Goal: Contribute content: Contribute content

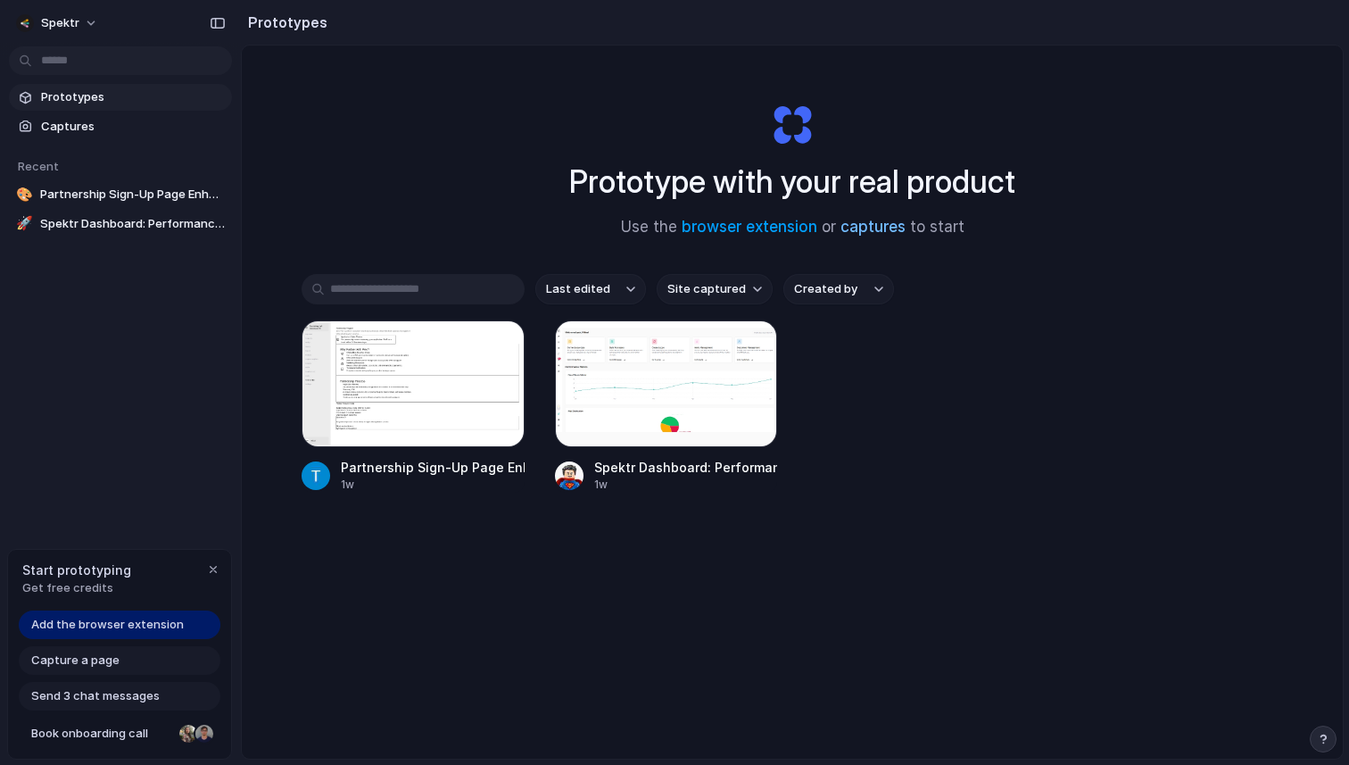
click at [865, 224] on link "captures" at bounding box center [873, 227] width 65 height 18
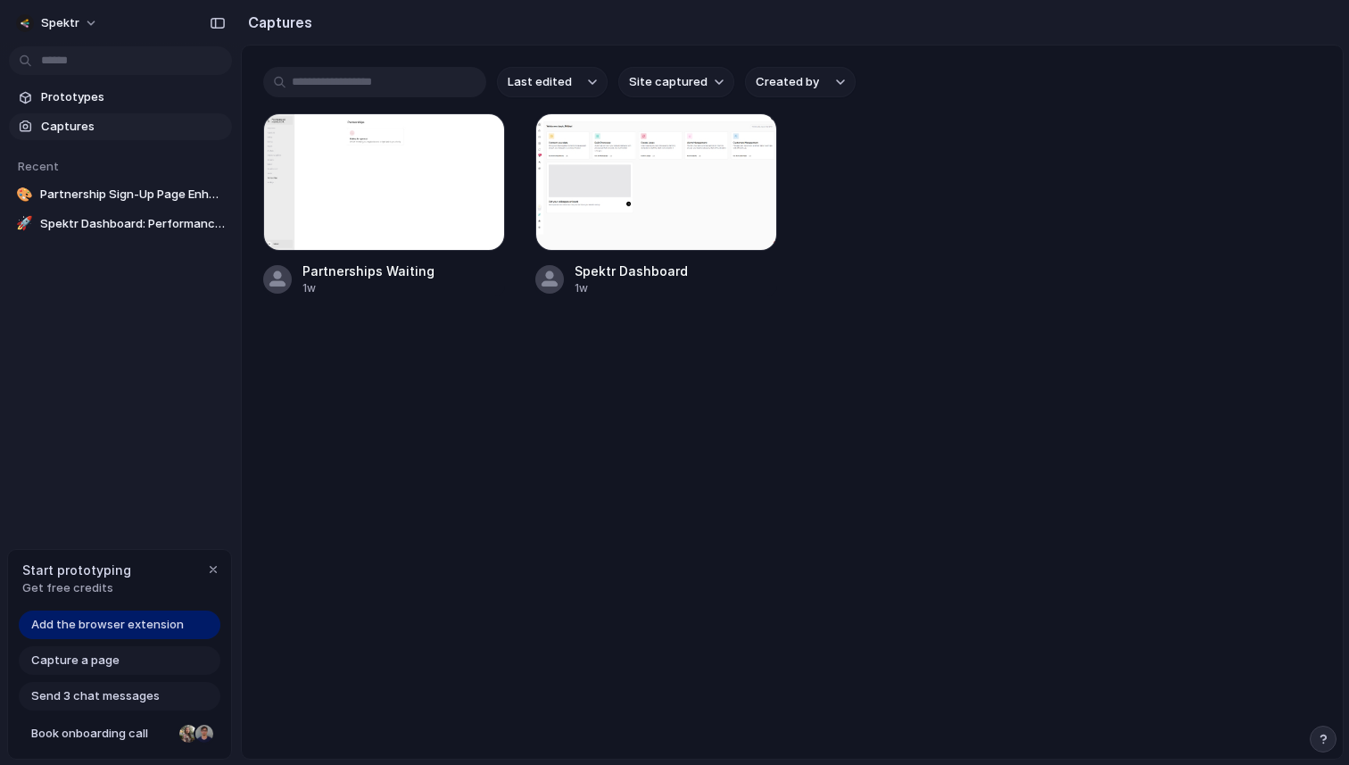
click at [358, 79] on input "text" at bounding box center [374, 82] width 223 height 30
click at [101, 660] on span "Capture a page" at bounding box center [75, 660] width 88 height 18
click at [91, 661] on span "Capture a page" at bounding box center [75, 660] width 88 height 18
click at [117, 631] on span "Add the browser extension" at bounding box center [107, 625] width 153 height 18
click at [689, 87] on span "Site captured" at bounding box center [668, 82] width 79 height 18
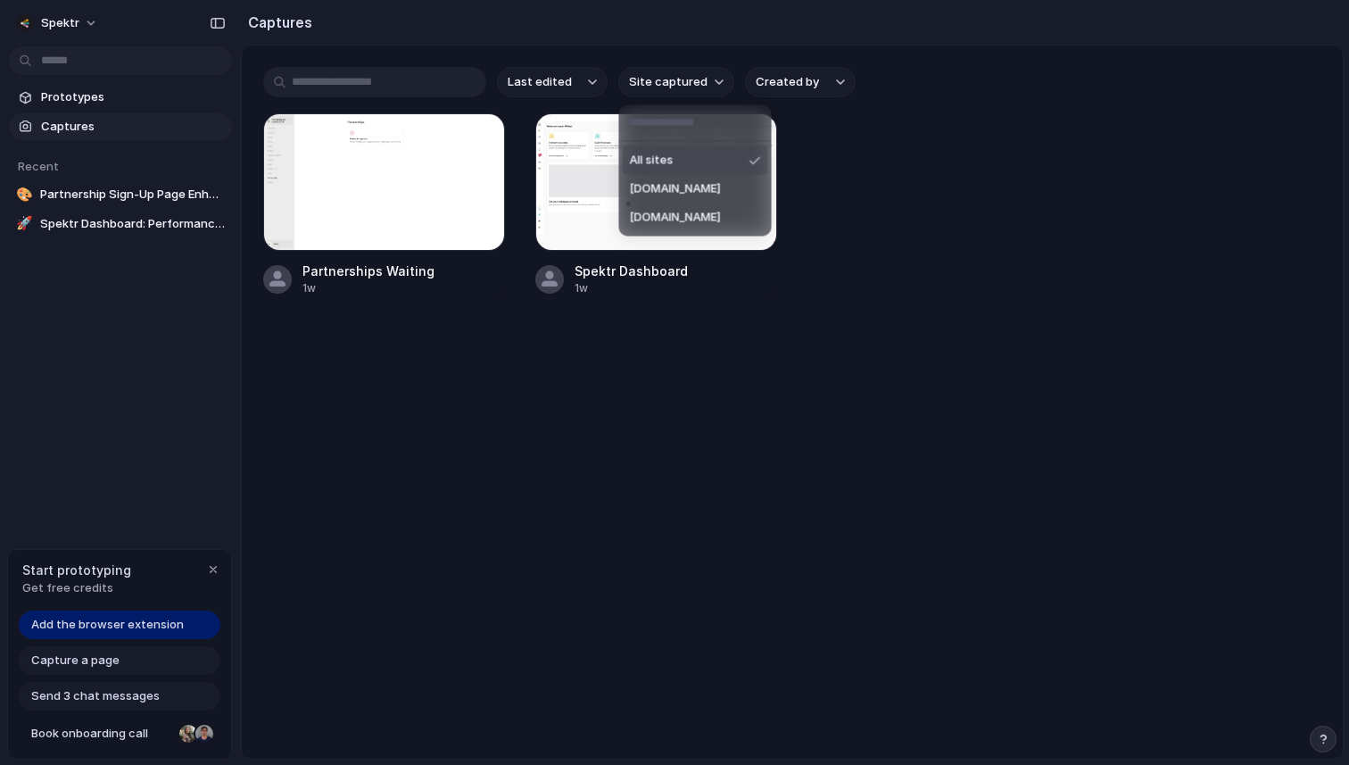
click at [689, 86] on div "All sites spektr.com vercel.app" at bounding box center [674, 382] width 1349 height 765
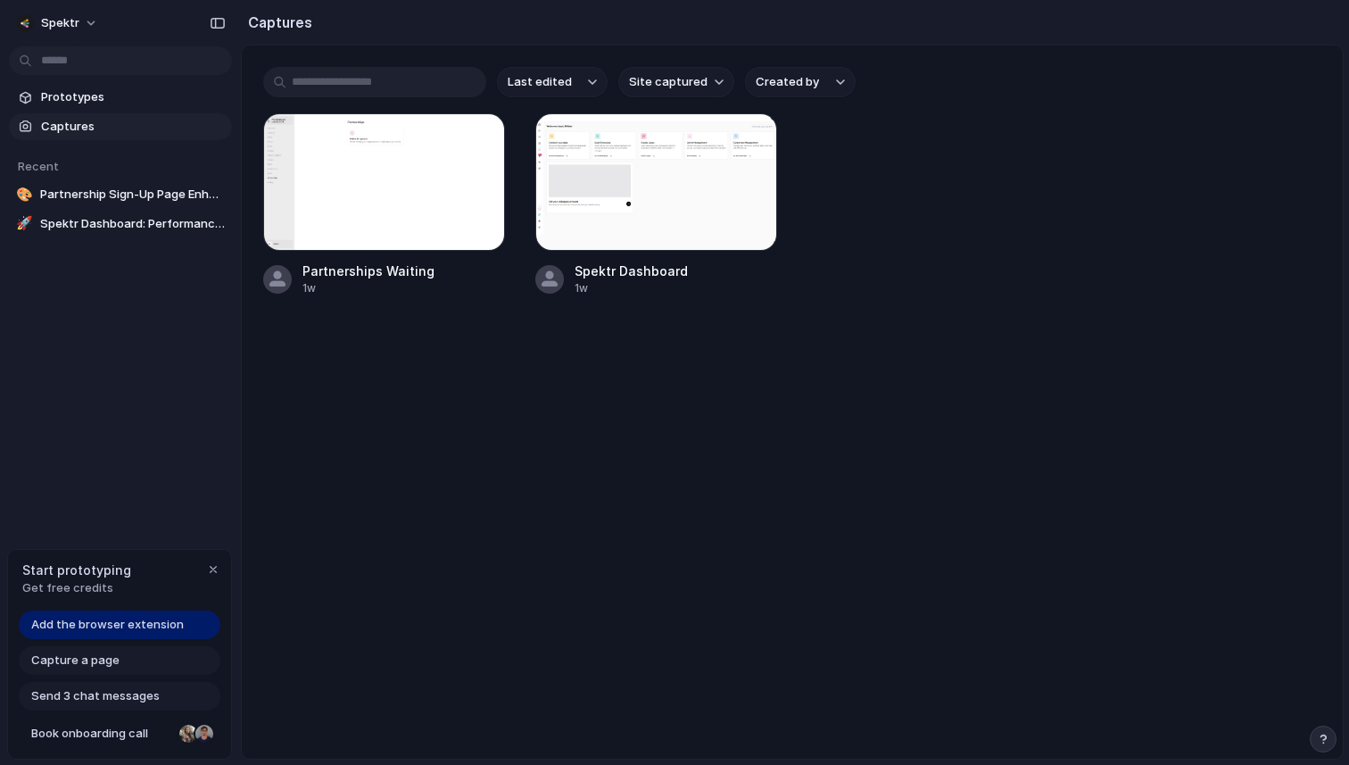
click at [124, 129] on span "Captures" at bounding box center [133, 127] width 184 height 18
click at [74, 130] on span "Captures" at bounding box center [133, 127] width 184 height 18
click at [80, 100] on span "Prototypes" at bounding box center [133, 97] width 184 height 18
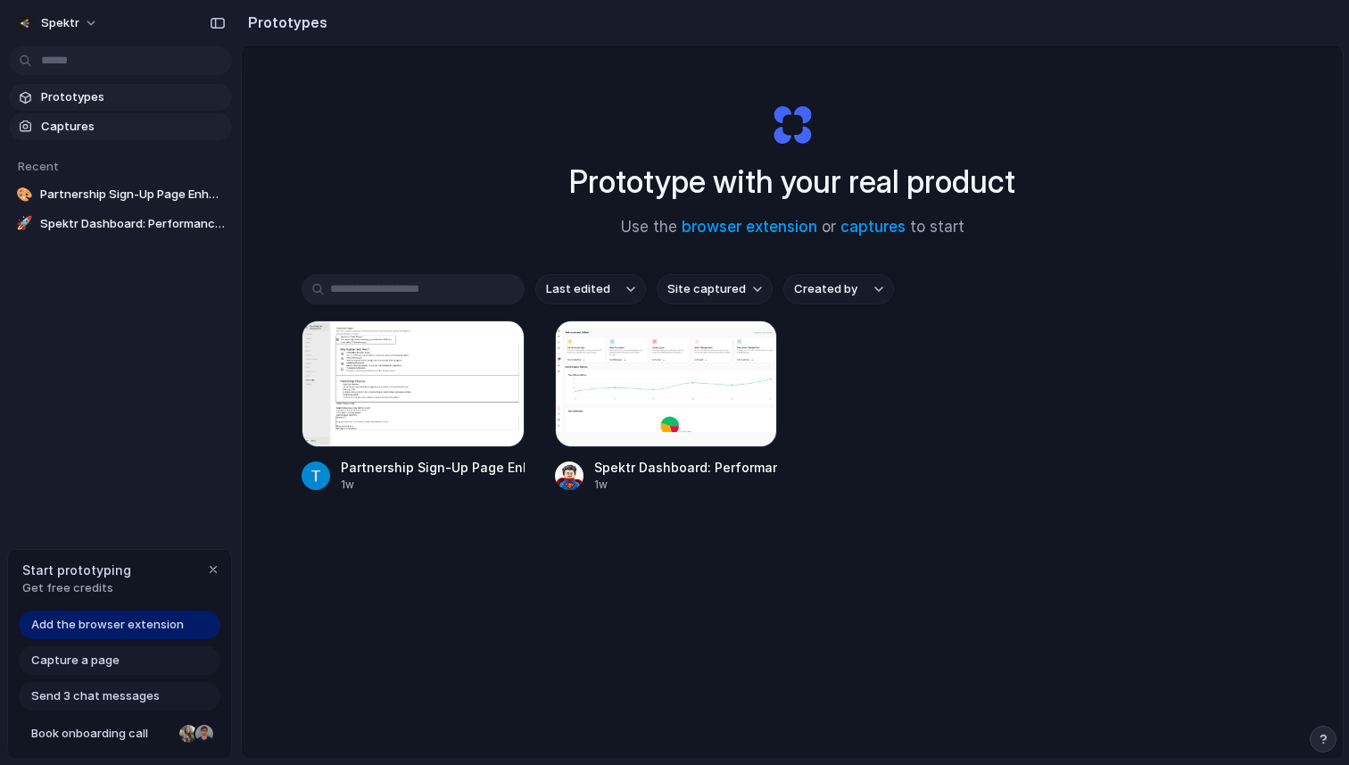
click at [79, 122] on span "Captures" at bounding box center [133, 127] width 184 height 18
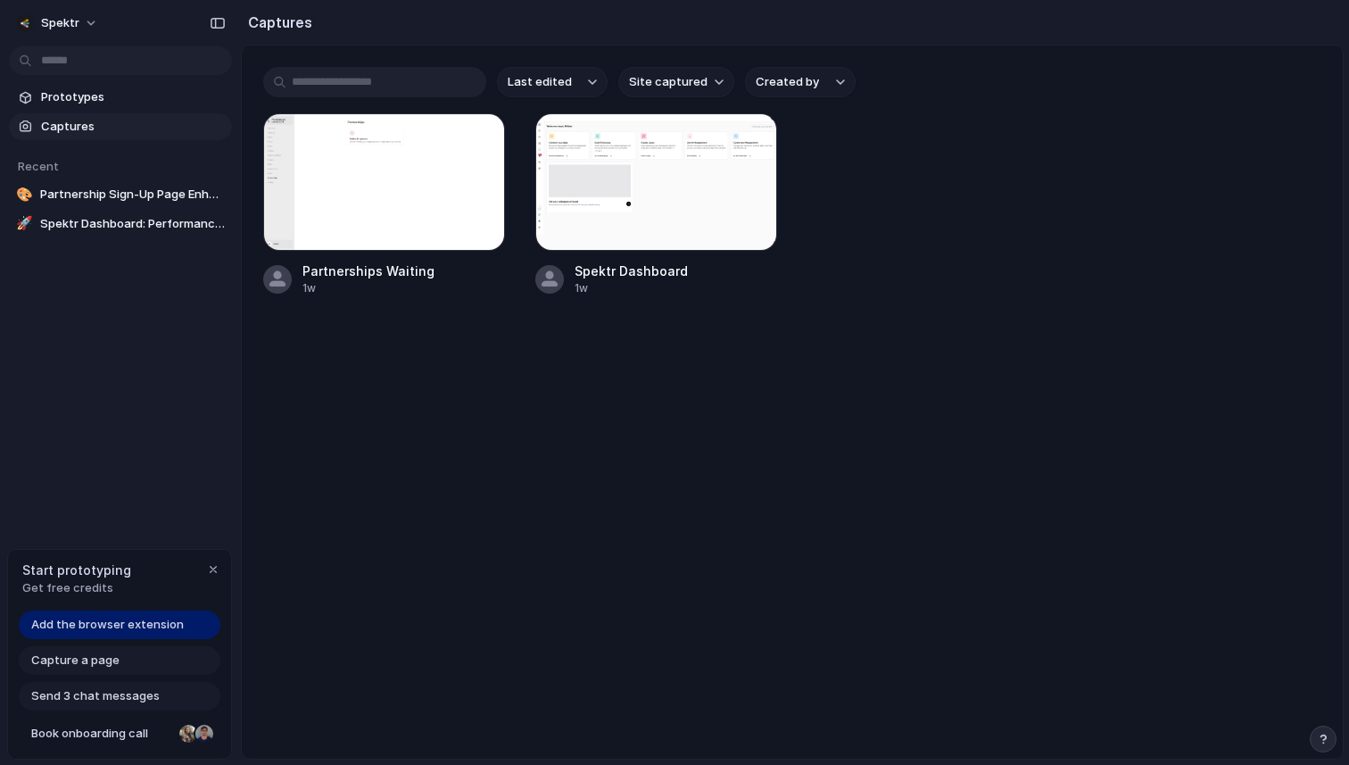
click at [97, 659] on span "Capture a page" at bounding box center [75, 660] width 88 height 18
click at [97, 698] on span "Send 3 chat messages" at bounding box center [95, 696] width 129 height 18
click at [215, 572] on div "button" at bounding box center [213, 569] width 14 height 14
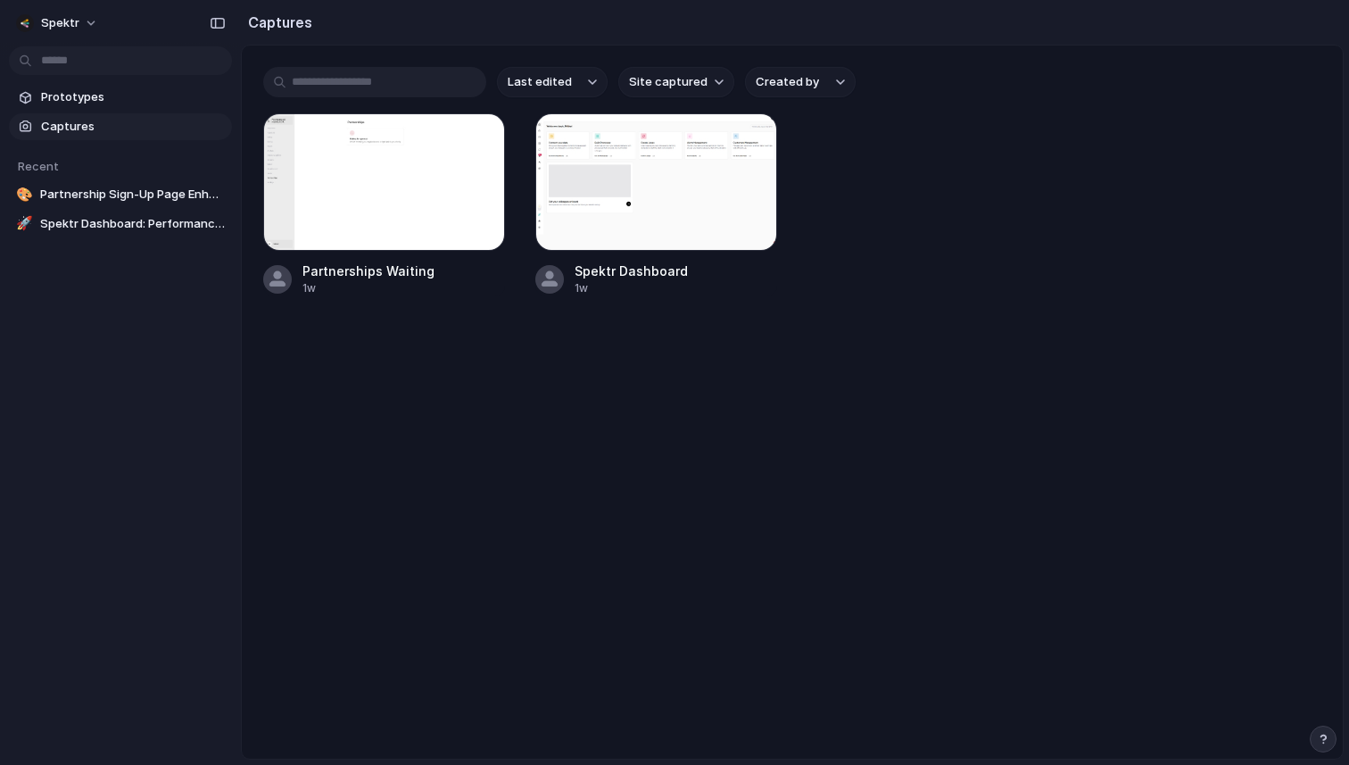
click at [530, 360] on main "Last edited Site captured Created by Partnerships Waiting 1w Spektr Dashboard 1w" at bounding box center [792, 402] width 1103 height 715
click at [80, 199] on span "Partnership Sign-Up Page Enhancement" at bounding box center [132, 195] width 185 height 18
click at [112, 219] on span "Spektr Dashboard: Performance Metrics Section" at bounding box center [132, 224] width 185 height 18
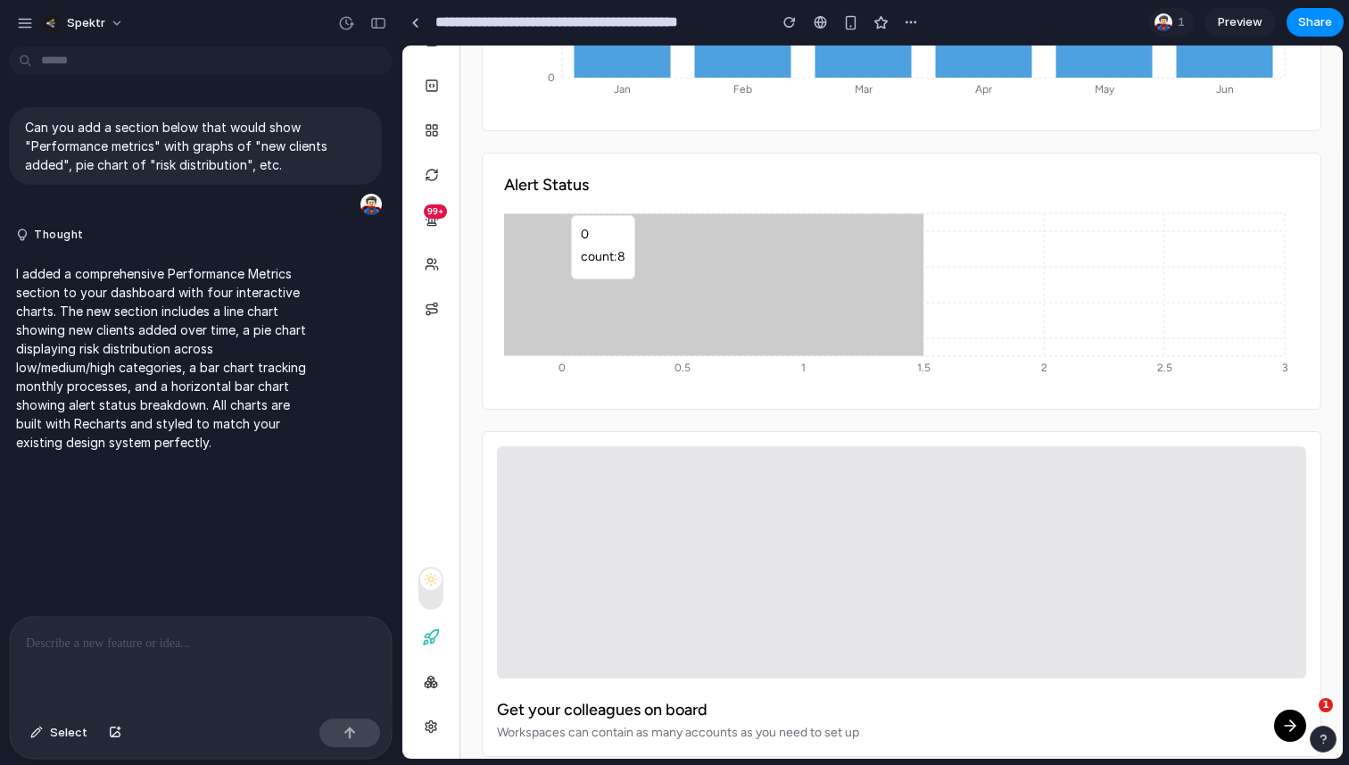
scroll to position [150, 0]
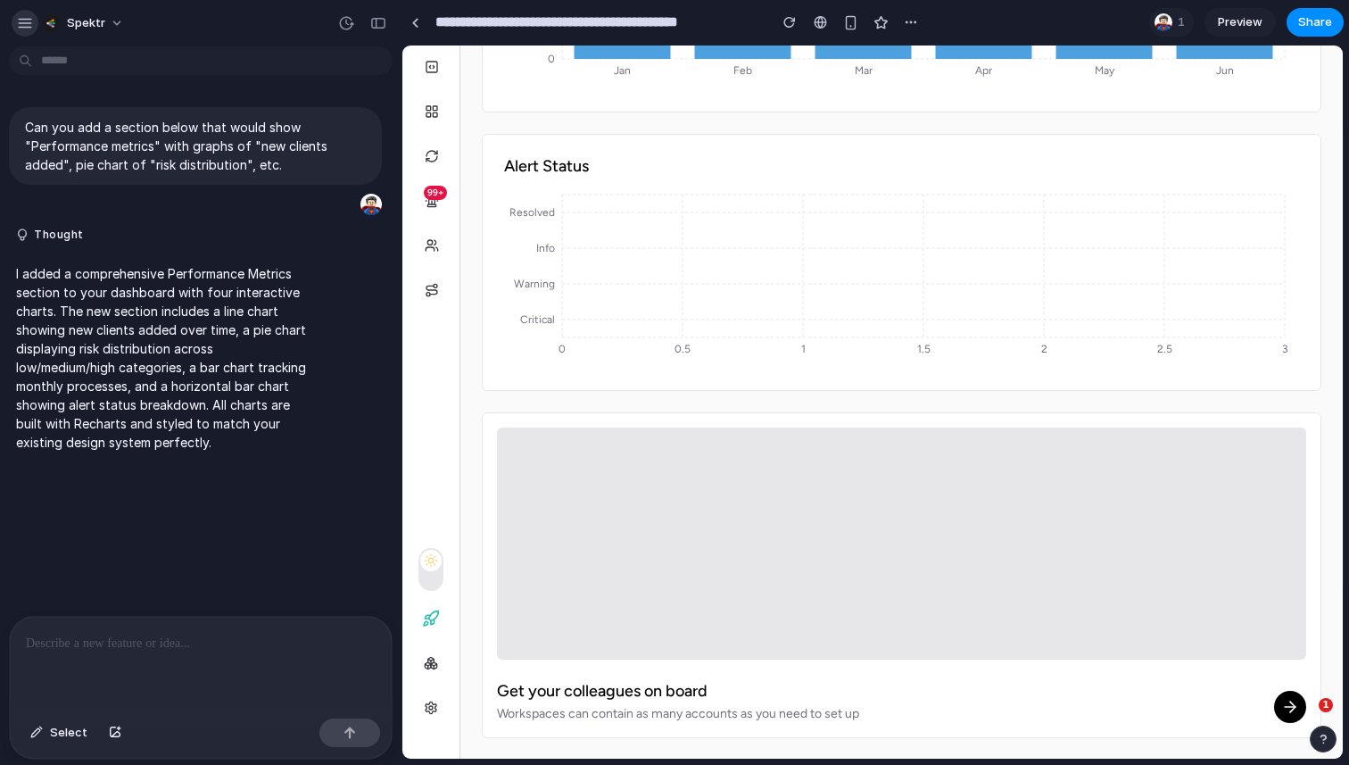
click at [29, 26] on div "button" at bounding box center [25, 23] width 16 height 16
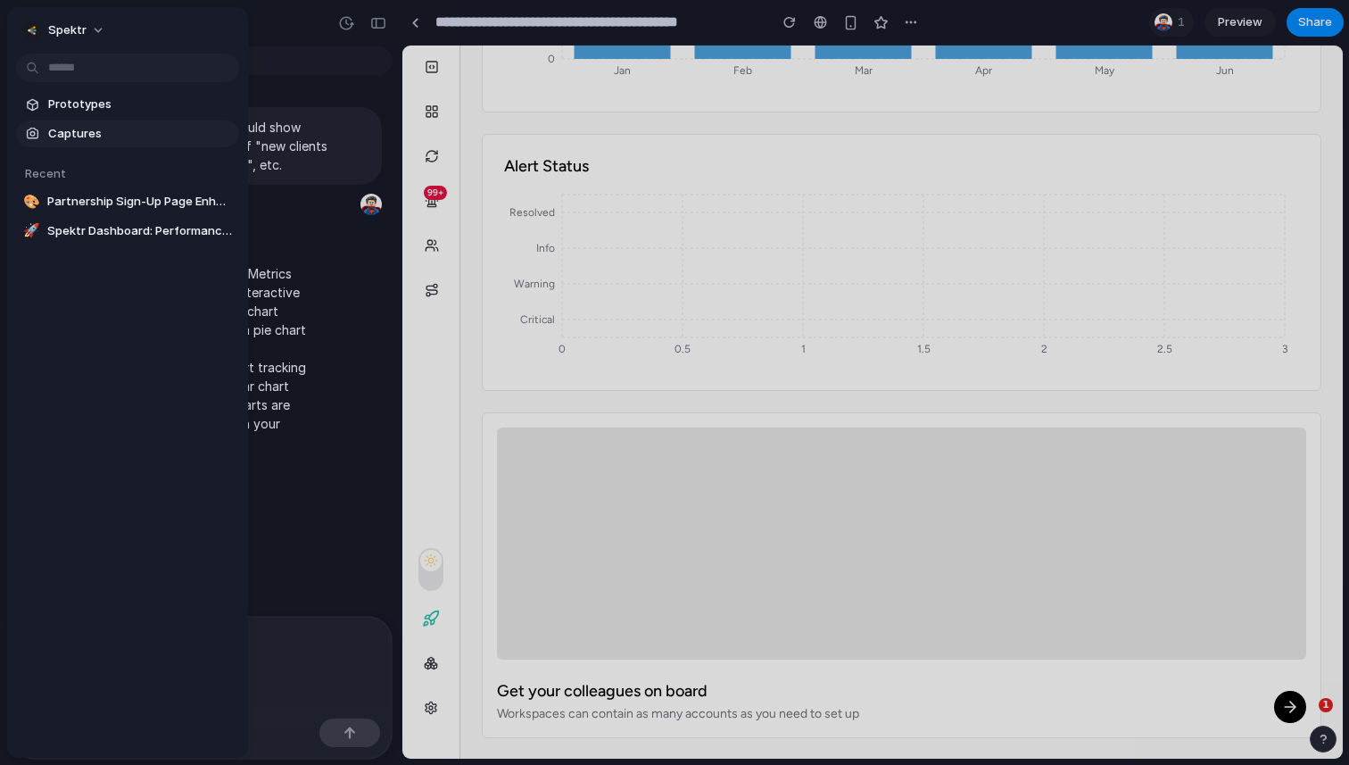
click at [85, 130] on span "Captures" at bounding box center [140, 134] width 184 height 18
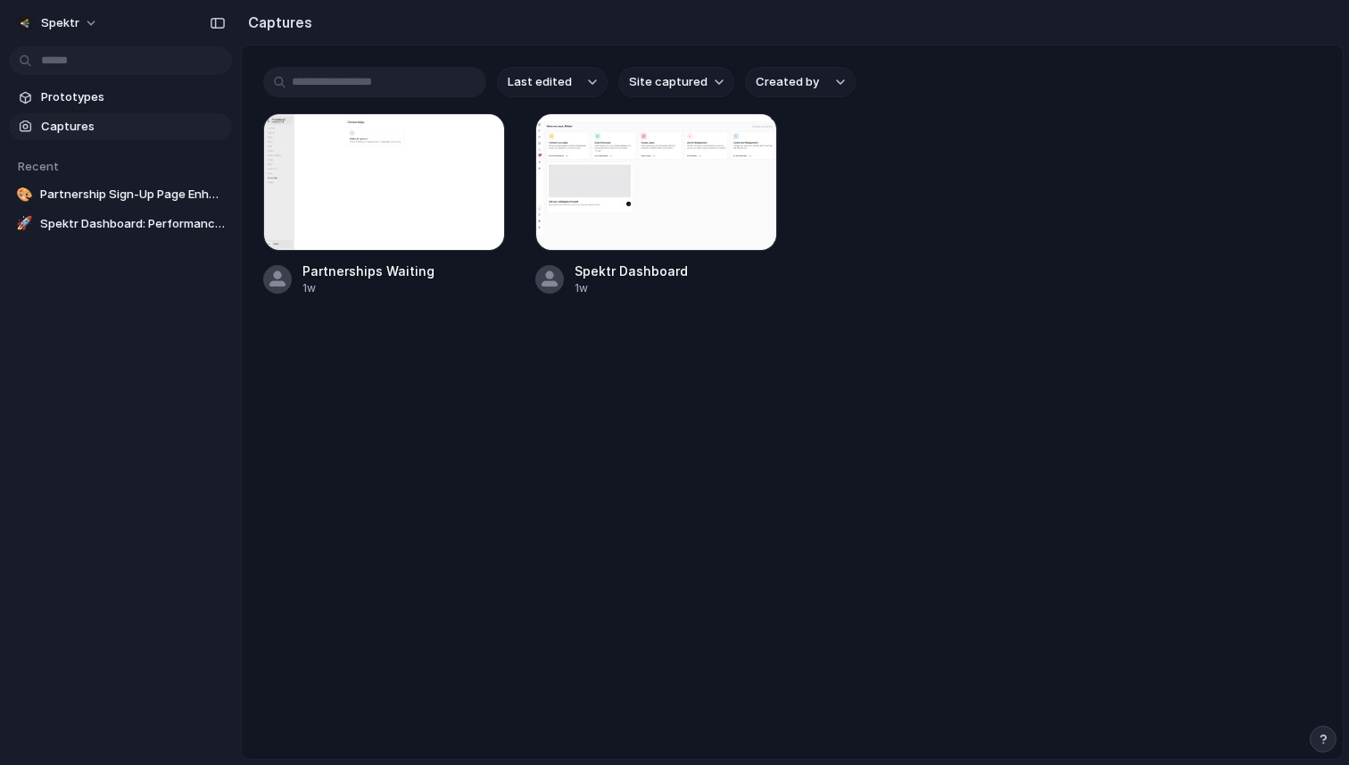
click at [914, 154] on div "Partnerships Waiting 1w Spektr Dashboard 1w" at bounding box center [792, 204] width 1058 height 183
click at [97, 21] on button "Spektr" at bounding box center [58, 23] width 98 height 29
click at [80, 61] on span "Settings" at bounding box center [65, 63] width 49 height 18
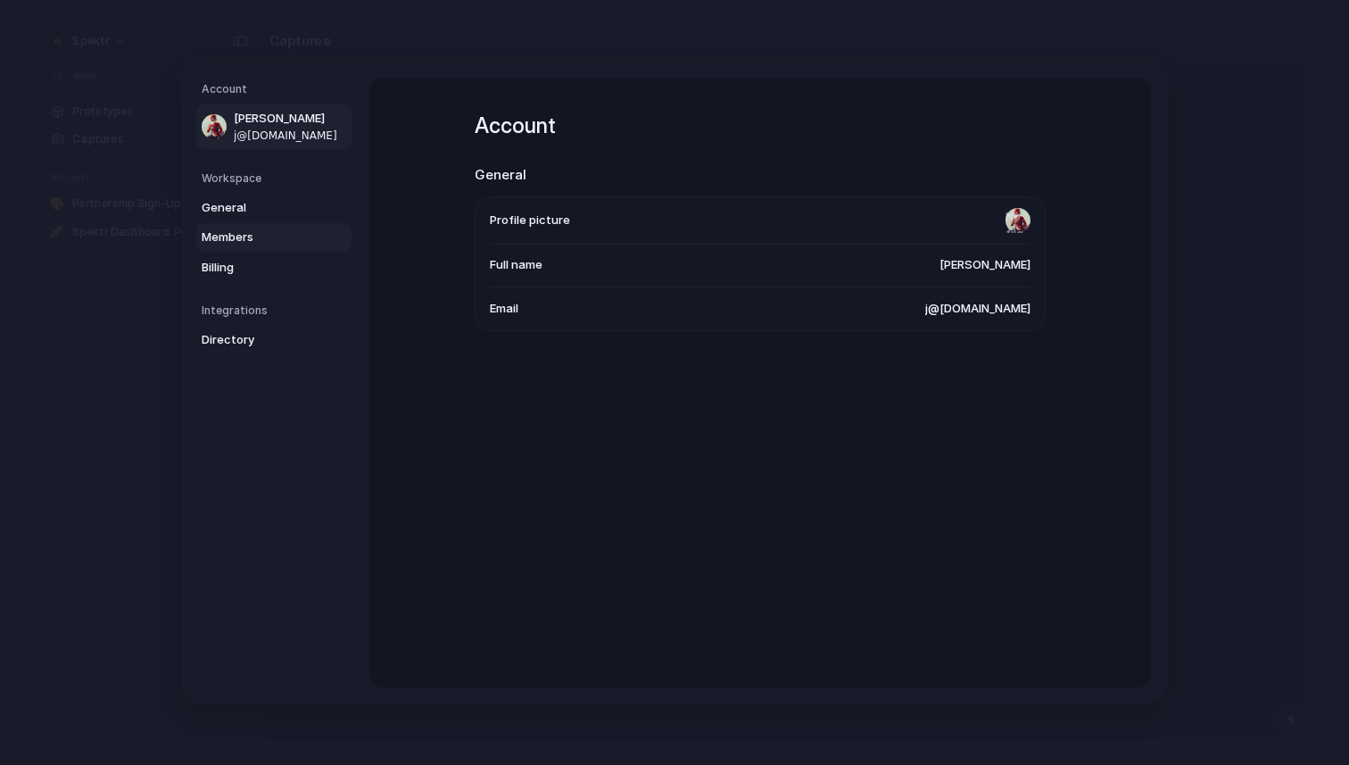
click at [241, 238] on span "Members" at bounding box center [259, 237] width 114 height 18
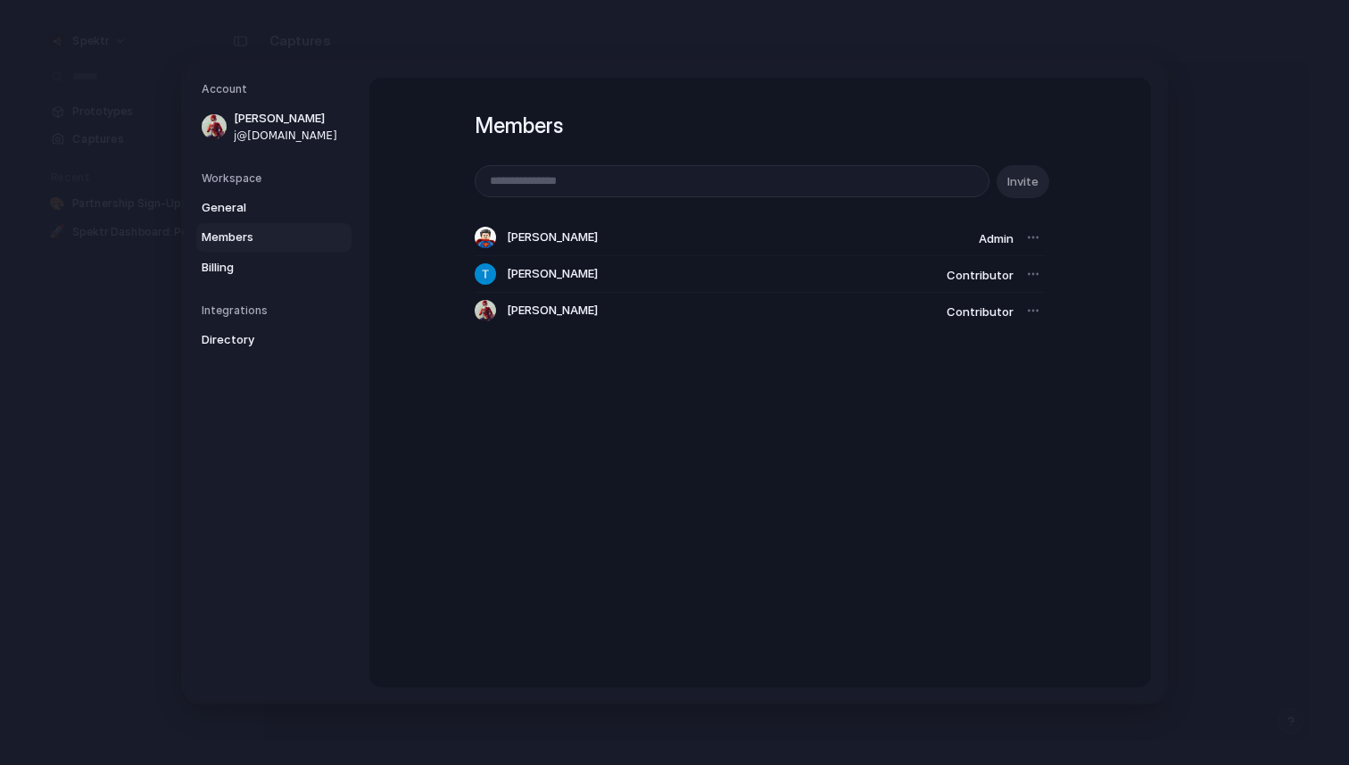
click at [1027, 313] on div at bounding box center [1033, 310] width 25 height 25
click at [1034, 313] on div at bounding box center [1033, 310] width 25 height 25
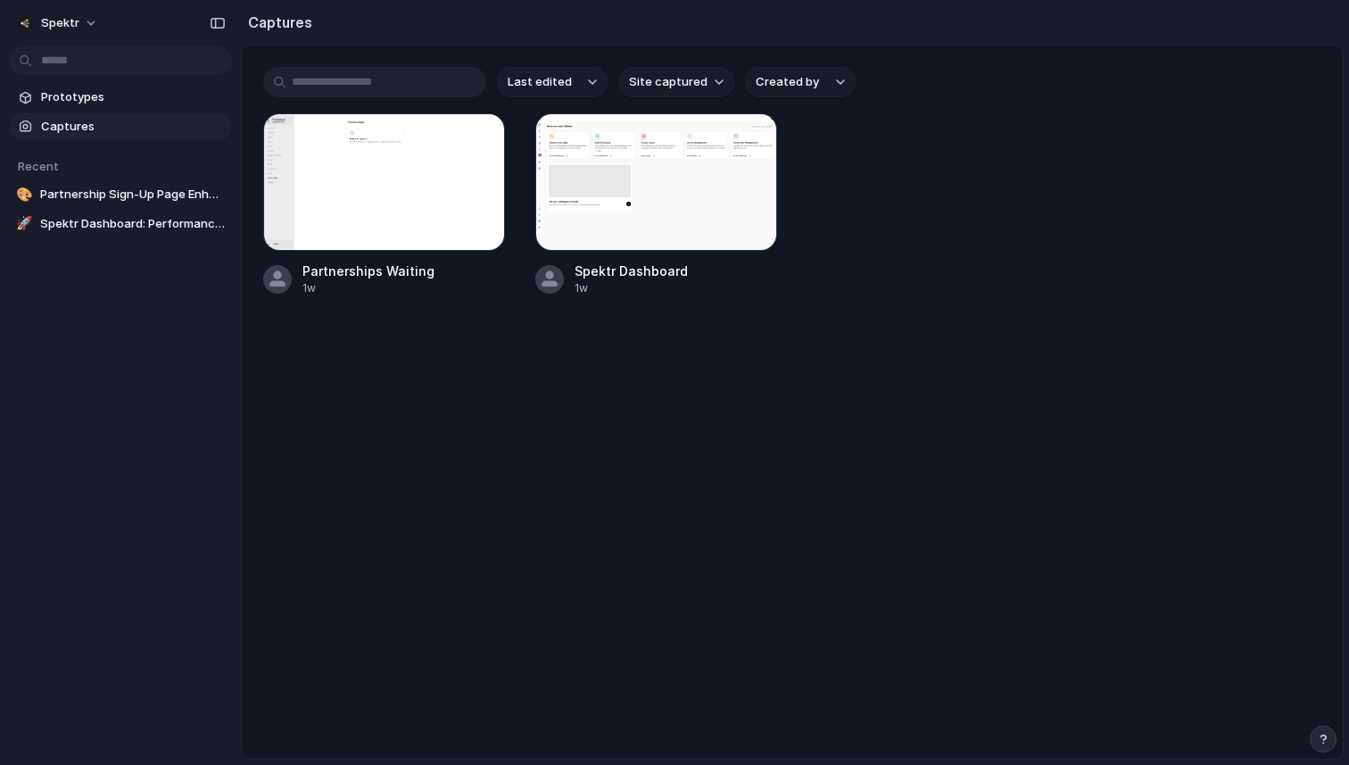
click at [85, 133] on span "Captures" at bounding box center [133, 127] width 184 height 18
click at [1320, 729] on button "button" at bounding box center [1323, 739] width 27 height 27
click at [860, 568] on main "Last edited Site captured Created by Partnerships Waiting 1w Spektr Dashboard 1w" at bounding box center [792, 402] width 1103 height 715
click at [79, 101] on span "Prototypes" at bounding box center [133, 97] width 184 height 18
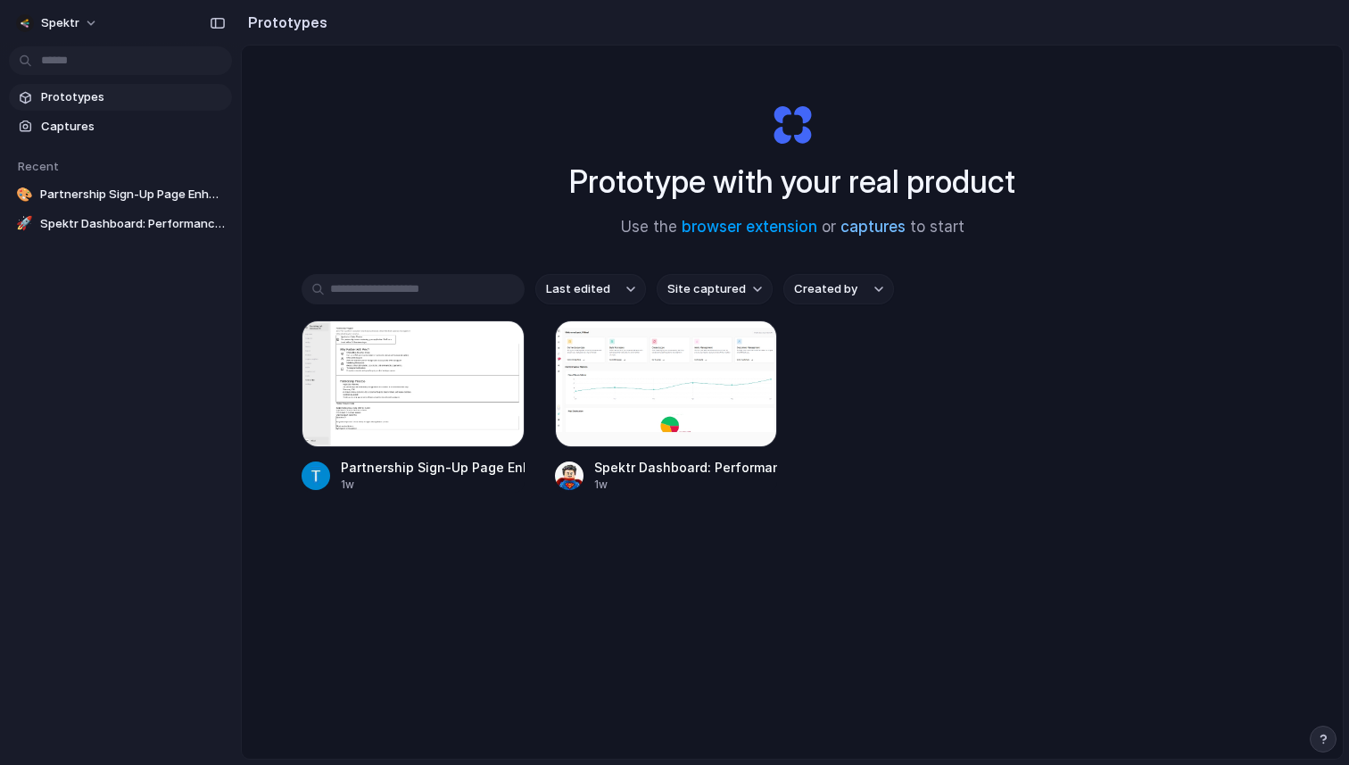
click at [862, 225] on link "captures" at bounding box center [873, 227] width 65 height 18
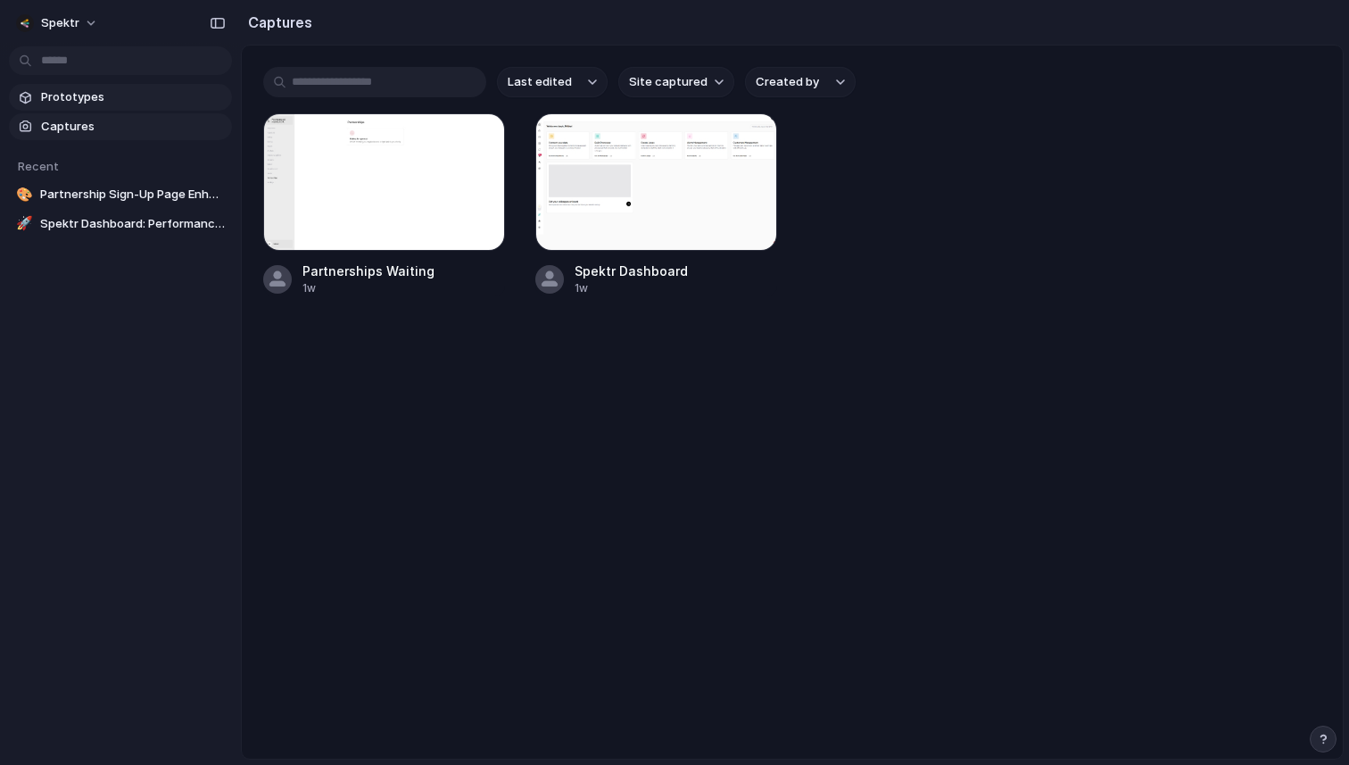
click at [68, 93] on span "Prototypes" at bounding box center [133, 97] width 184 height 18
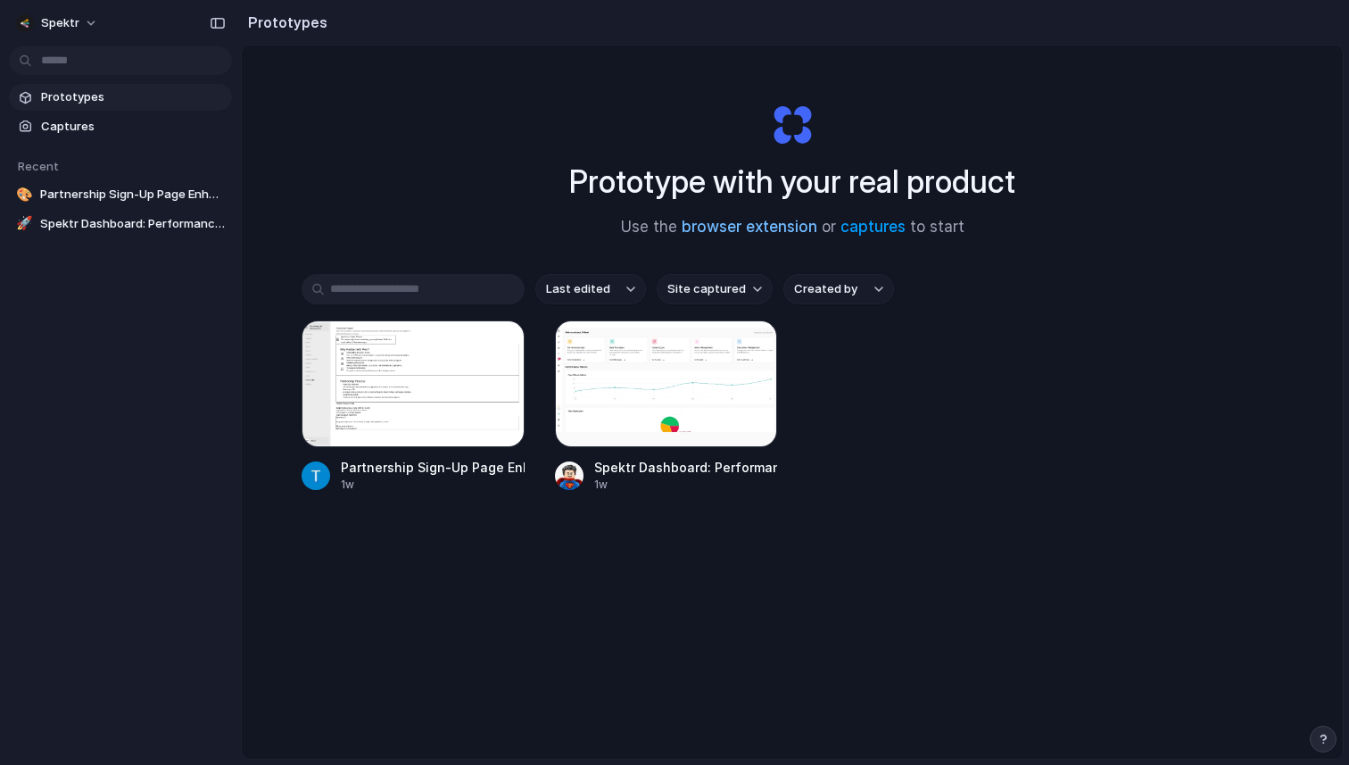
click at [744, 224] on link "browser extension" at bounding box center [750, 227] width 136 height 18
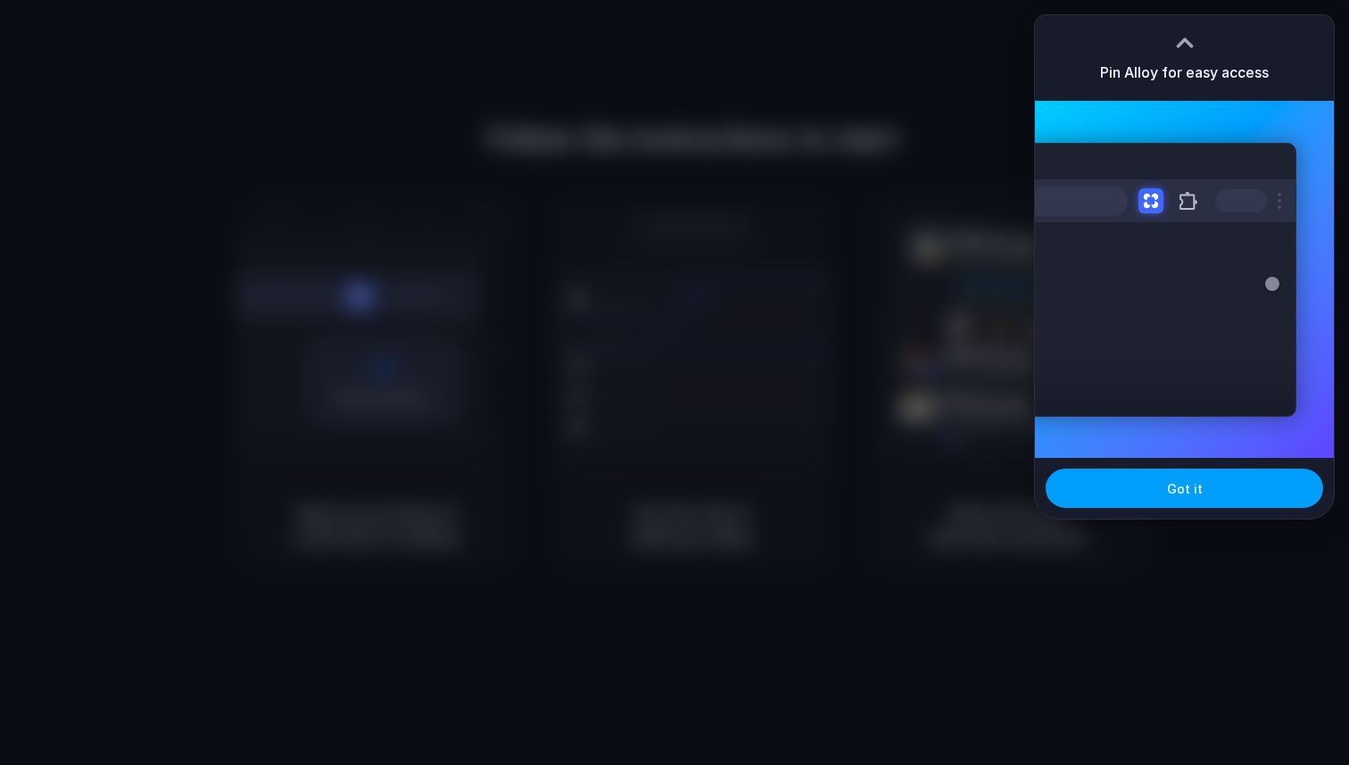
click at [1168, 501] on button "Got it" at bounding box center [1185, 488] width 278 height 39
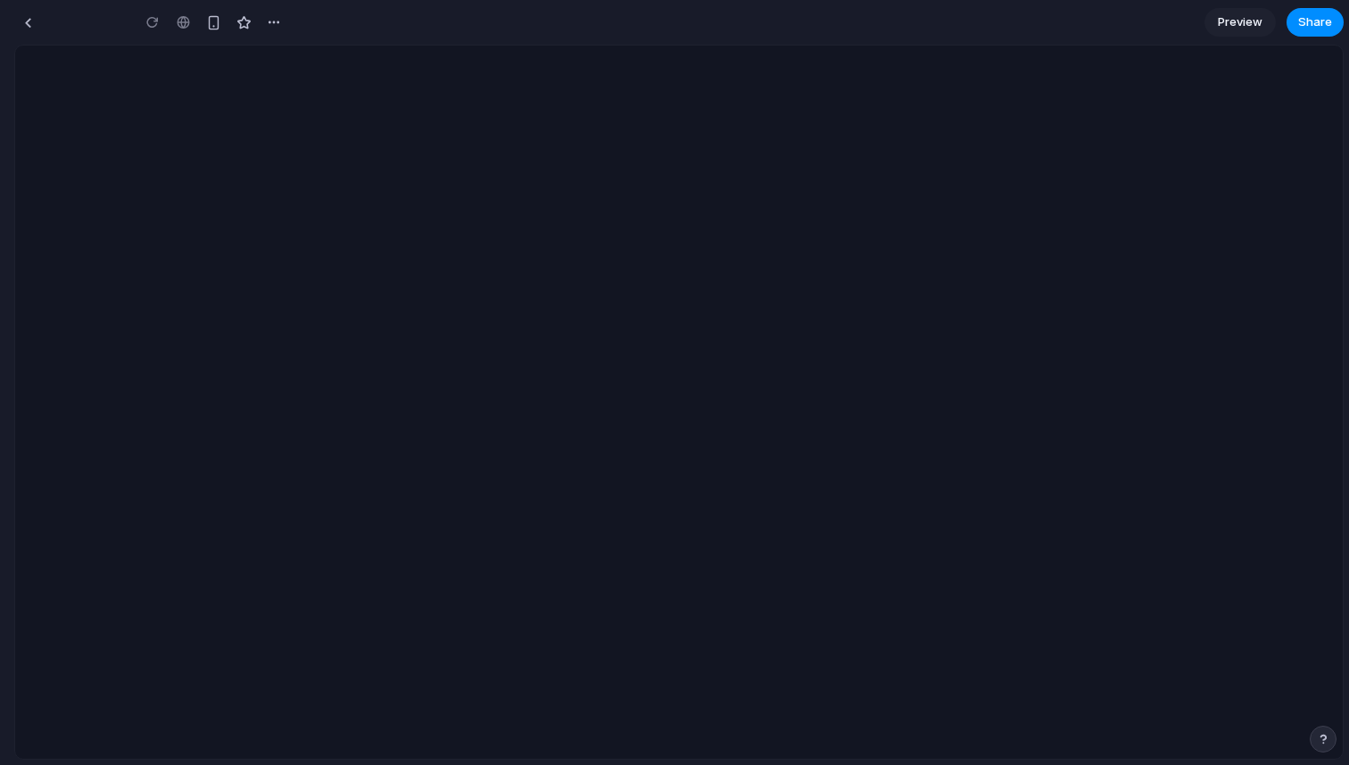
type input "**********"
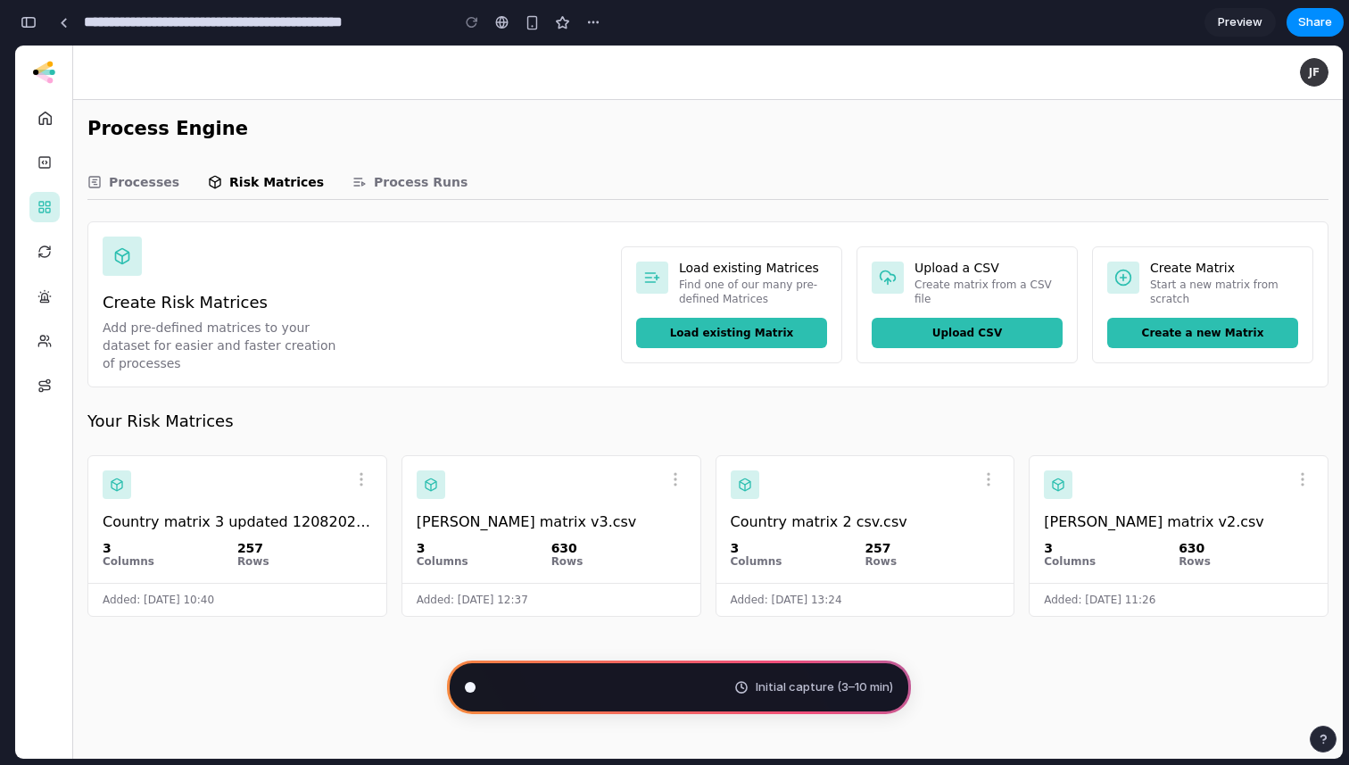
type input "**********"
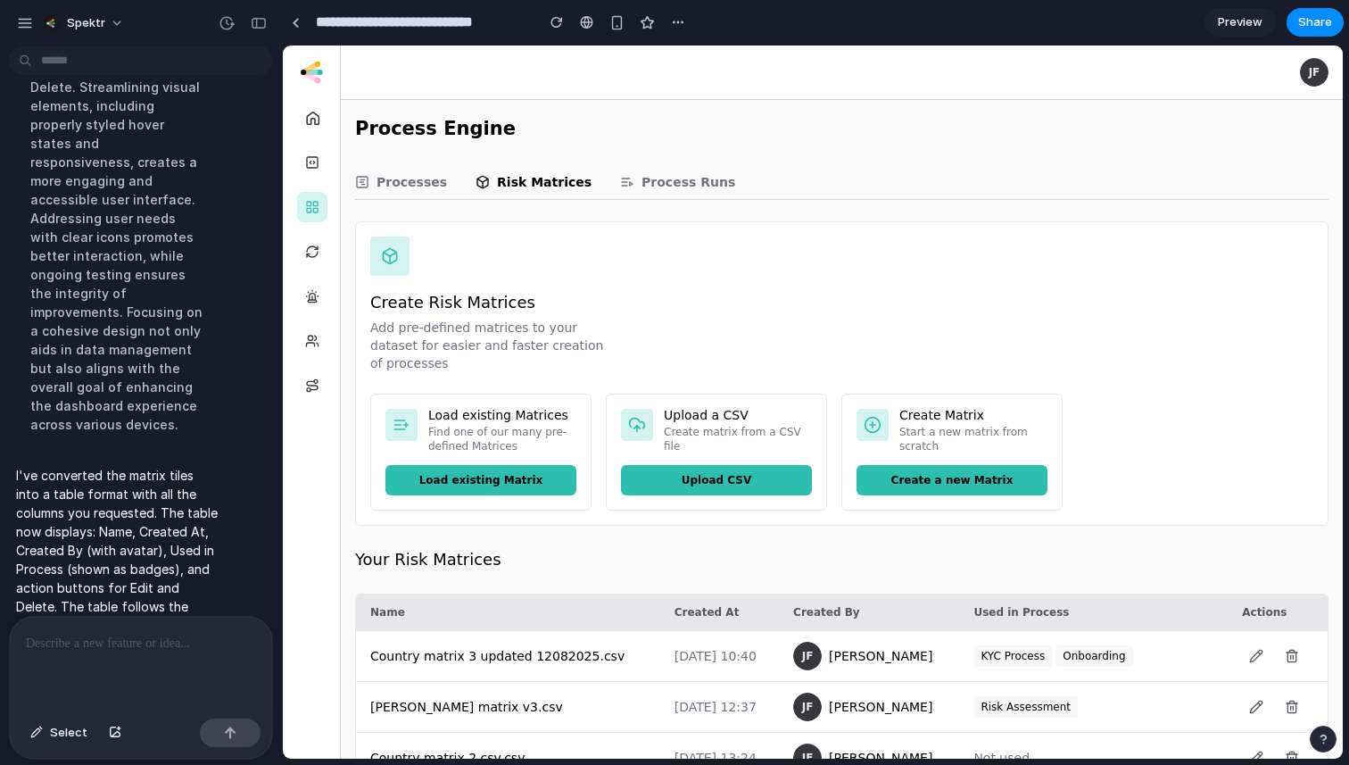
scroll to position [520, 0]
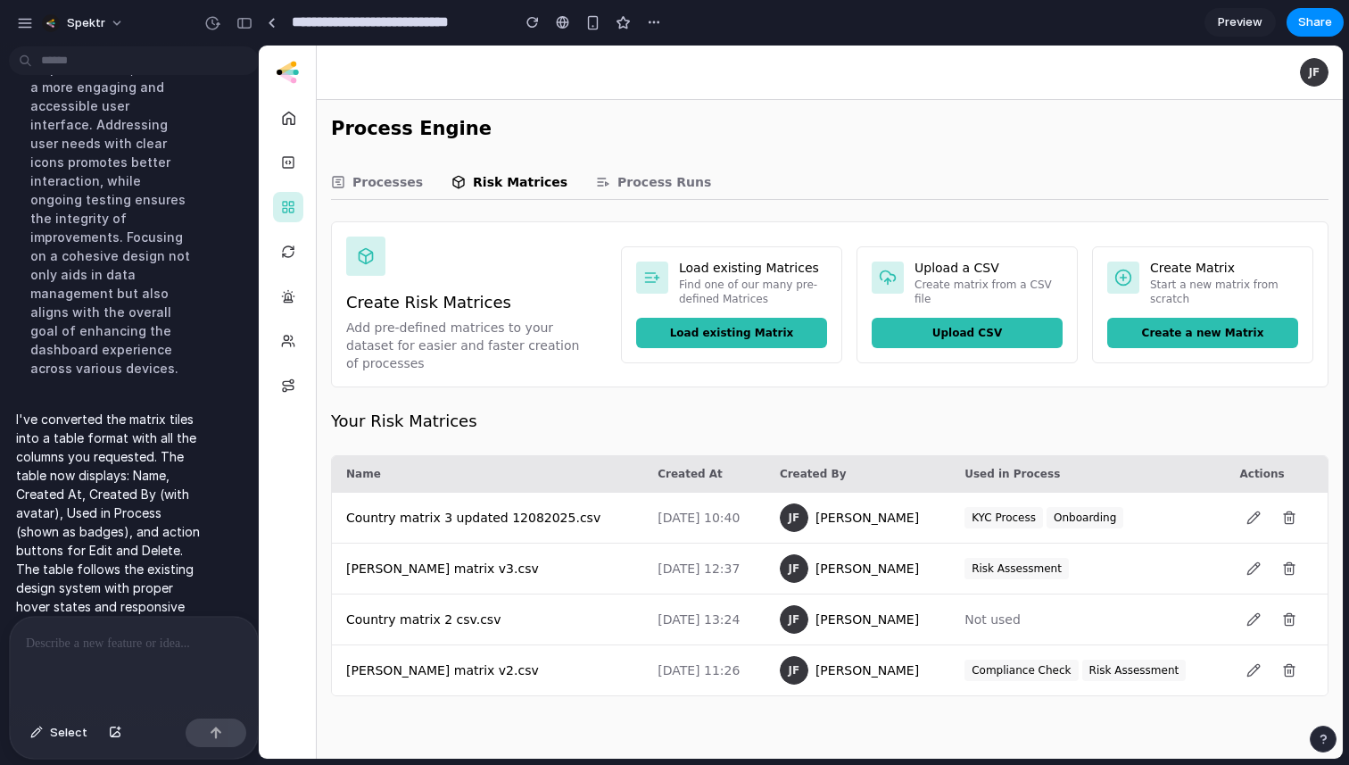
drag, startPoint x: 397, startPoint y: 444, endPoint x: 258, endPoint y: 433, distance: 139.6
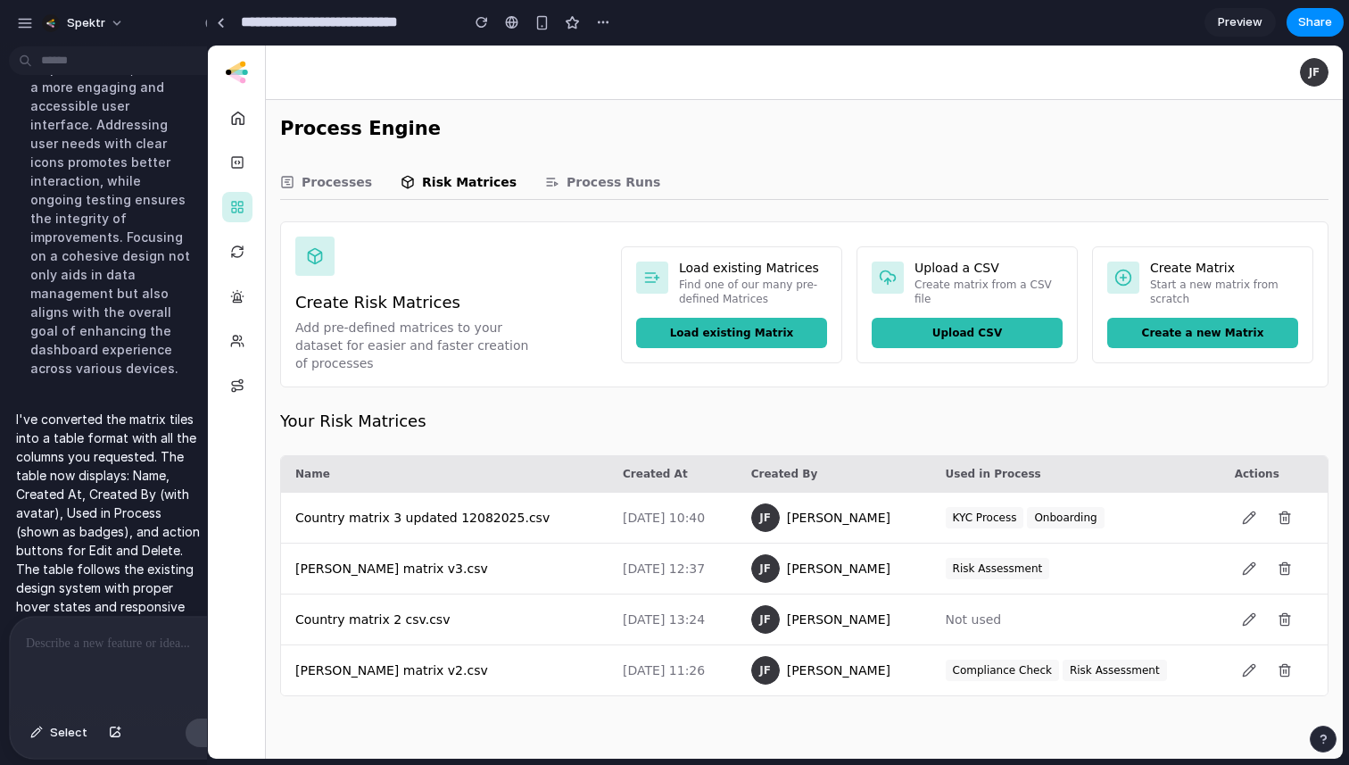
drag, startPoint x: 266, startPoint y: 431, endPoint x: 207, endPoint y: 429, distance: 58.9
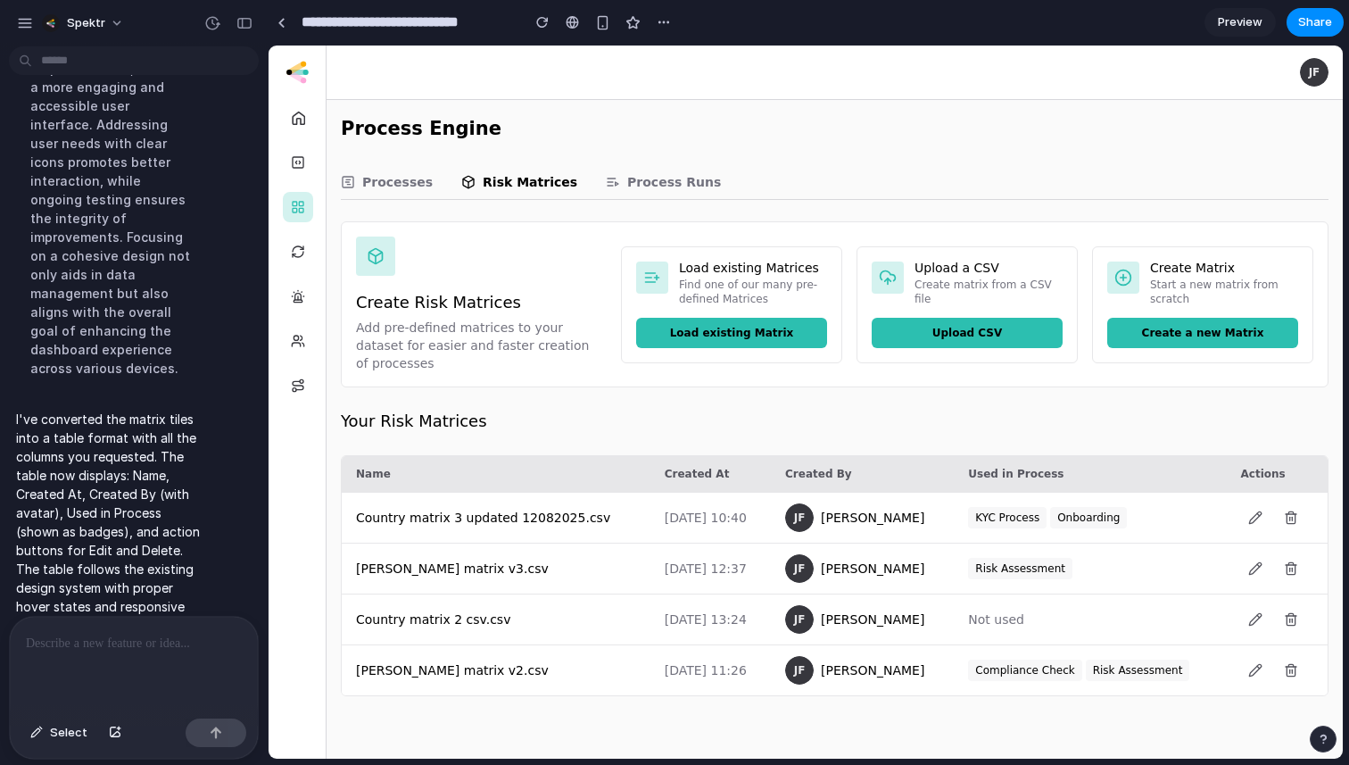
click at [135, 649] on p at bounding box center [134, 643] width 216 height 21
click at [872, 348] on button "Upload CSV" at bounding box center [967, 333] width 191 height 30
click at [149, 659] on div "**********" at bounding box center [134, 664] width 248 height 95
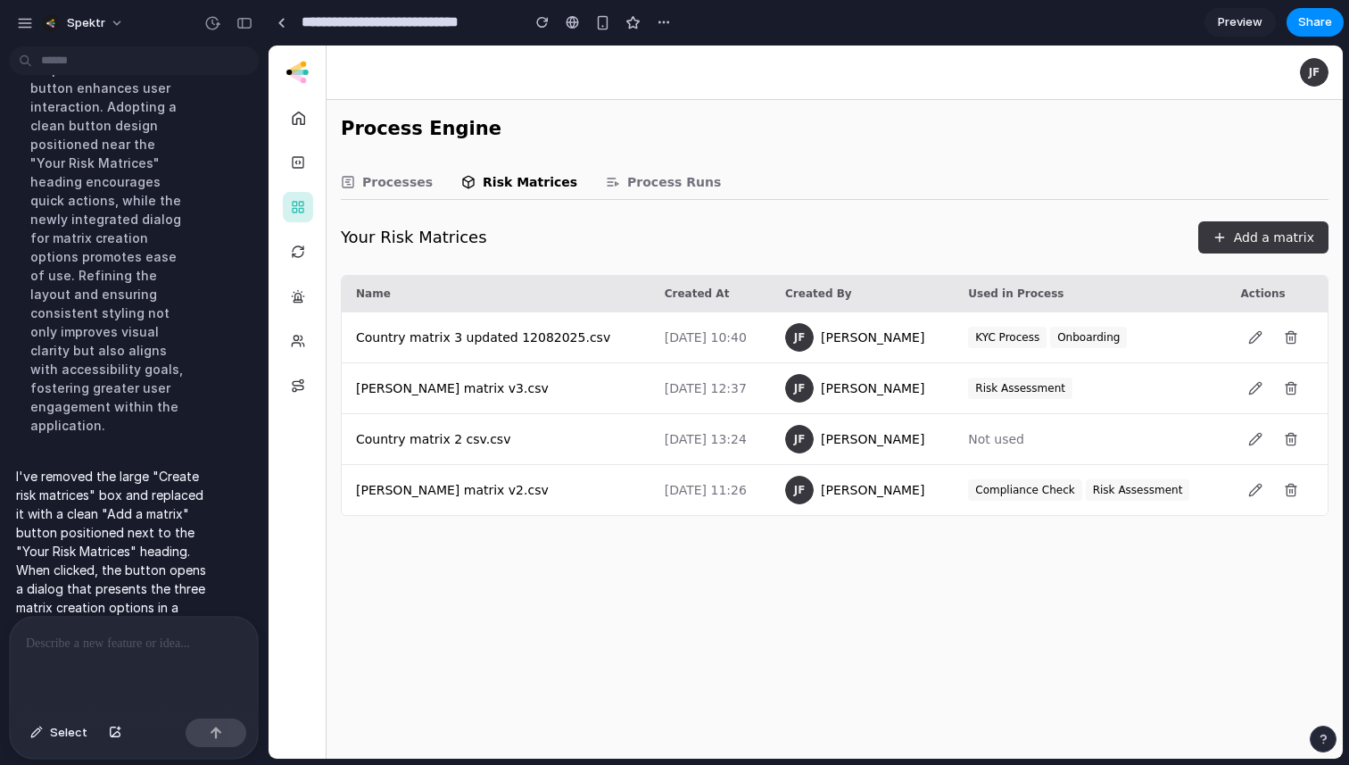
scroll to position [0, 0]
click at [1264, 245] on button "Add a matrix" at bounding box center [1264, 237] width 130 height 32
click at [1310, 26] on span "Share" at bounding box center [1316, 22] width 34 height 18
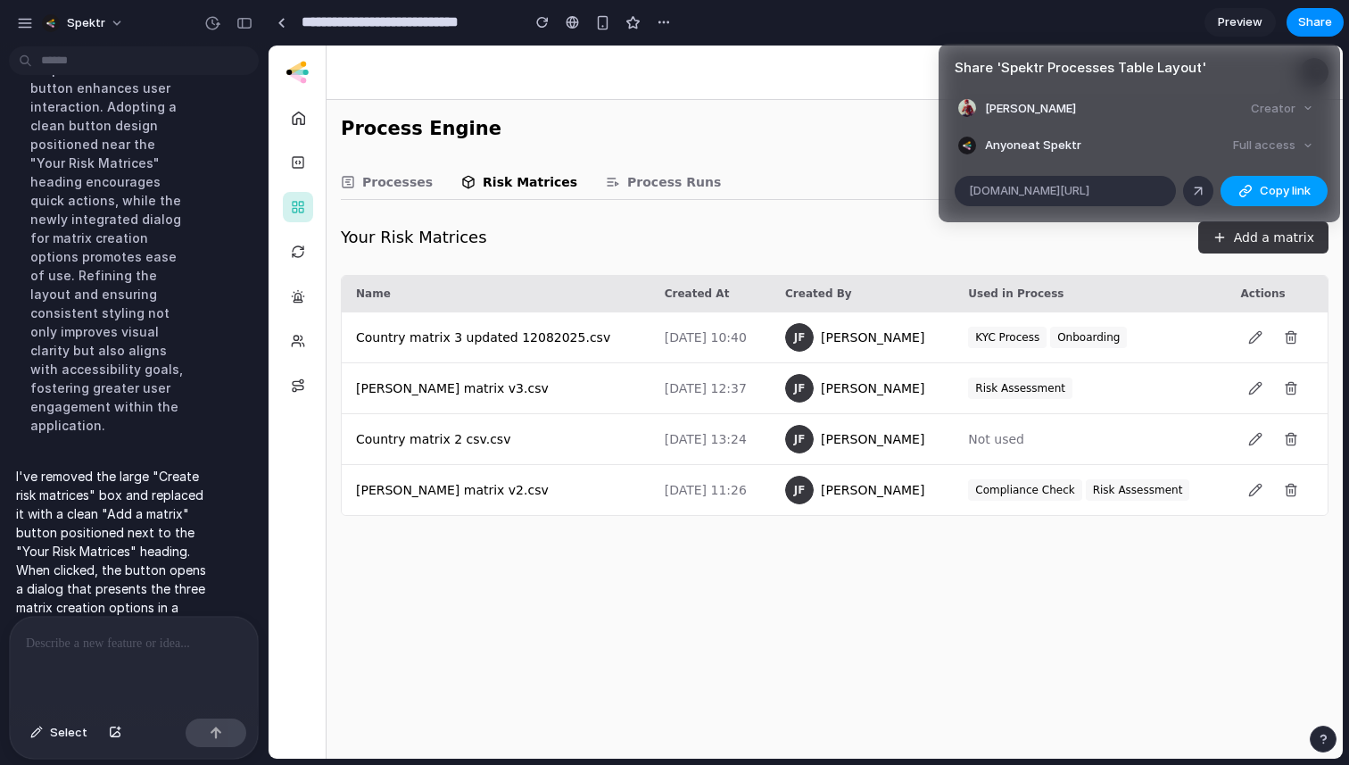
click at [1257, 187] on button "Copy link" at bounding box center [1274, 191] width 107 height 30
